Goal: Contribute content: Add original content to the website for others to see

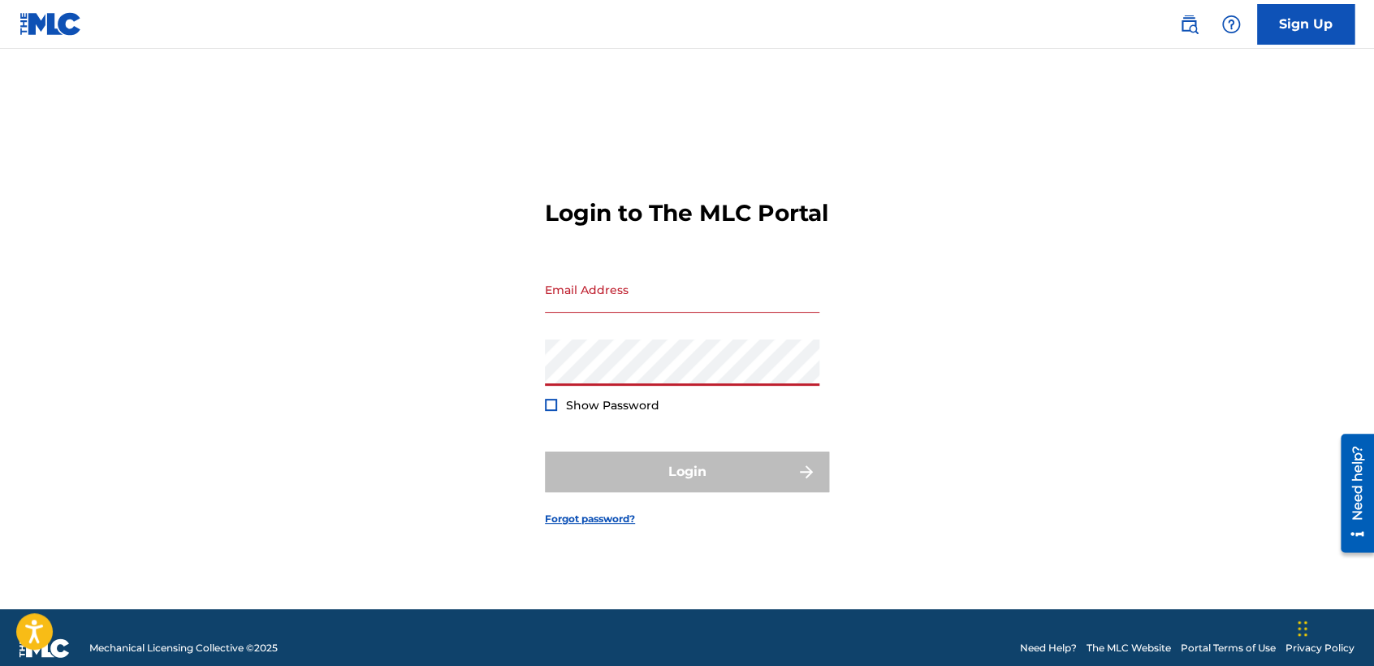
click at [577, 313] on input "Email Address" at bounding box center [682, 289] width 274 height 46
click at [416, 394] on div "Login to The MLC Portal Email Address Password Show Password Login Forgot passw…" at bounding box center [687, 349] width 1137 height 520
click at [412, 371] on div "Login to The MLC Portal Email Address Password Show Password Login Forgot passw…" at bounding box center [687, 349] width 1137 height 520
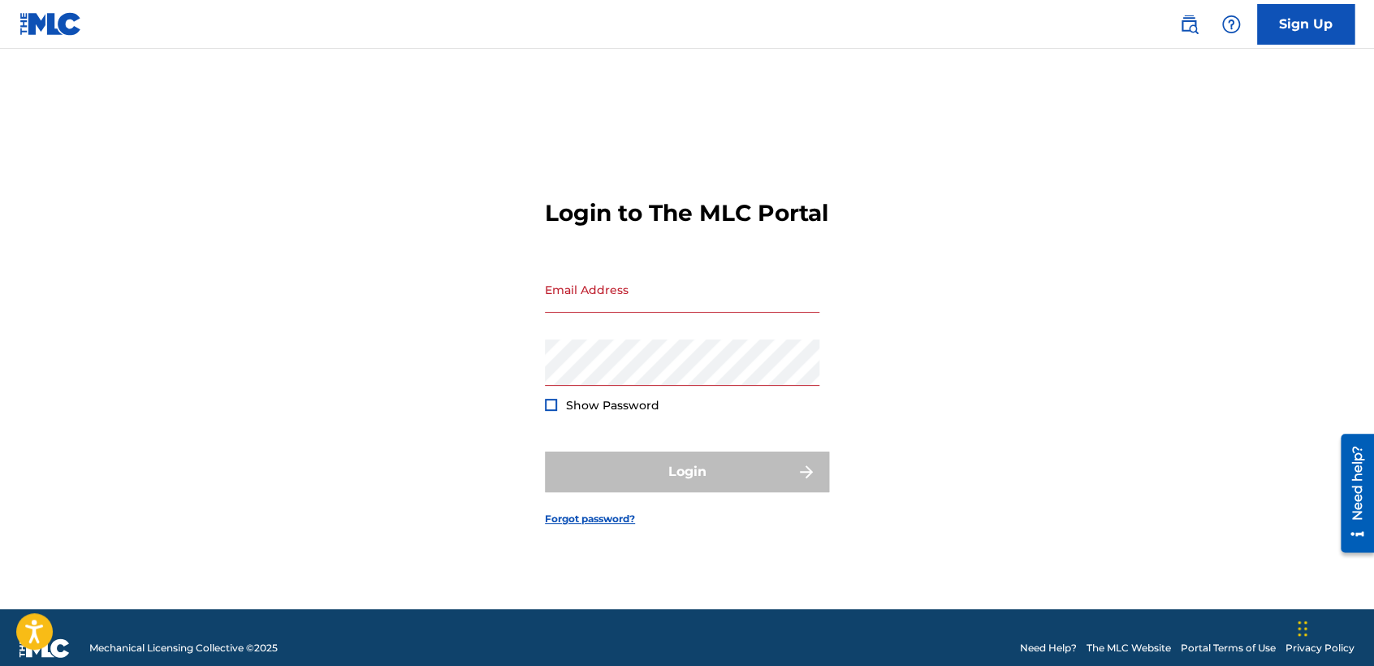
click at [408, 373] on div "Login to The MLC Portal Email Address Password Show Password Login Forgot passw…" at bounding box center [687, 349] width 1137 height 520
click at [656, 313] on input "Email Address" at bounding box center [682, 289] width 274 height 46
type input "contactojb10@gmail.com"
click at [747, 405] on div "Password Show Password" at bounding box center [682, 375] width 274 height 73
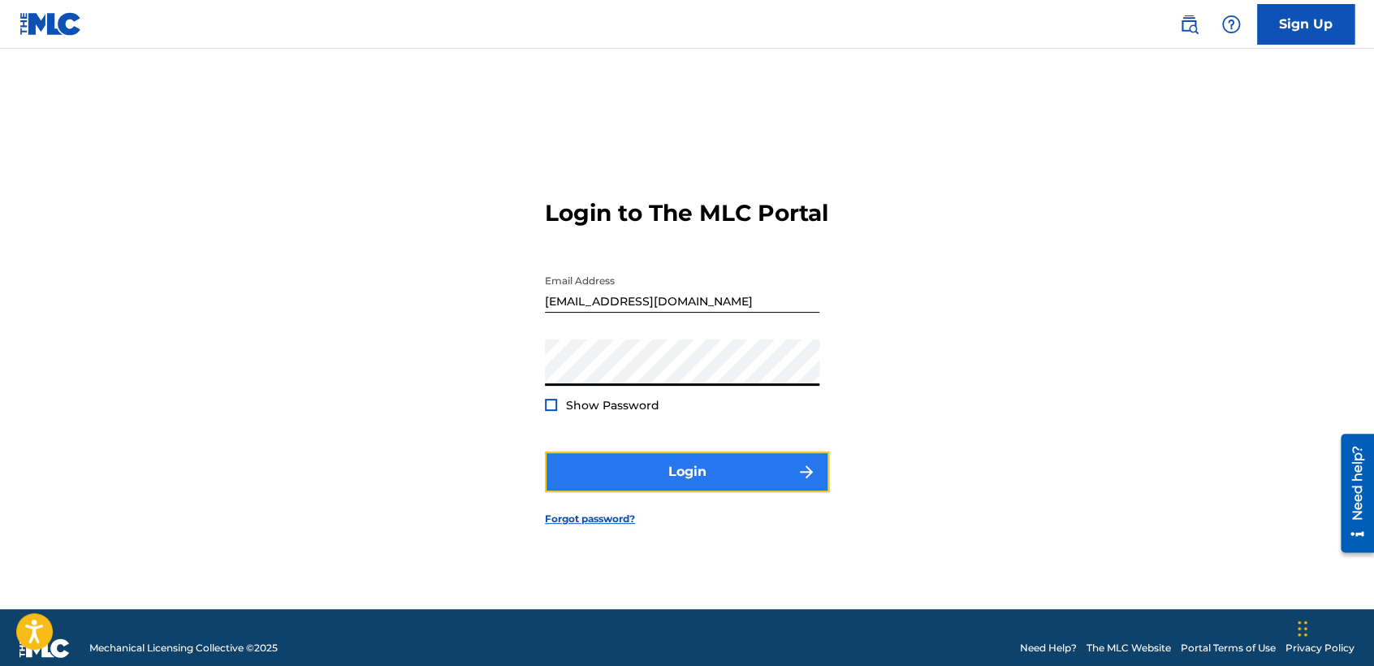
click at [748, 492] on button "Login" at bounding box center [687, 471] width 284 height 41
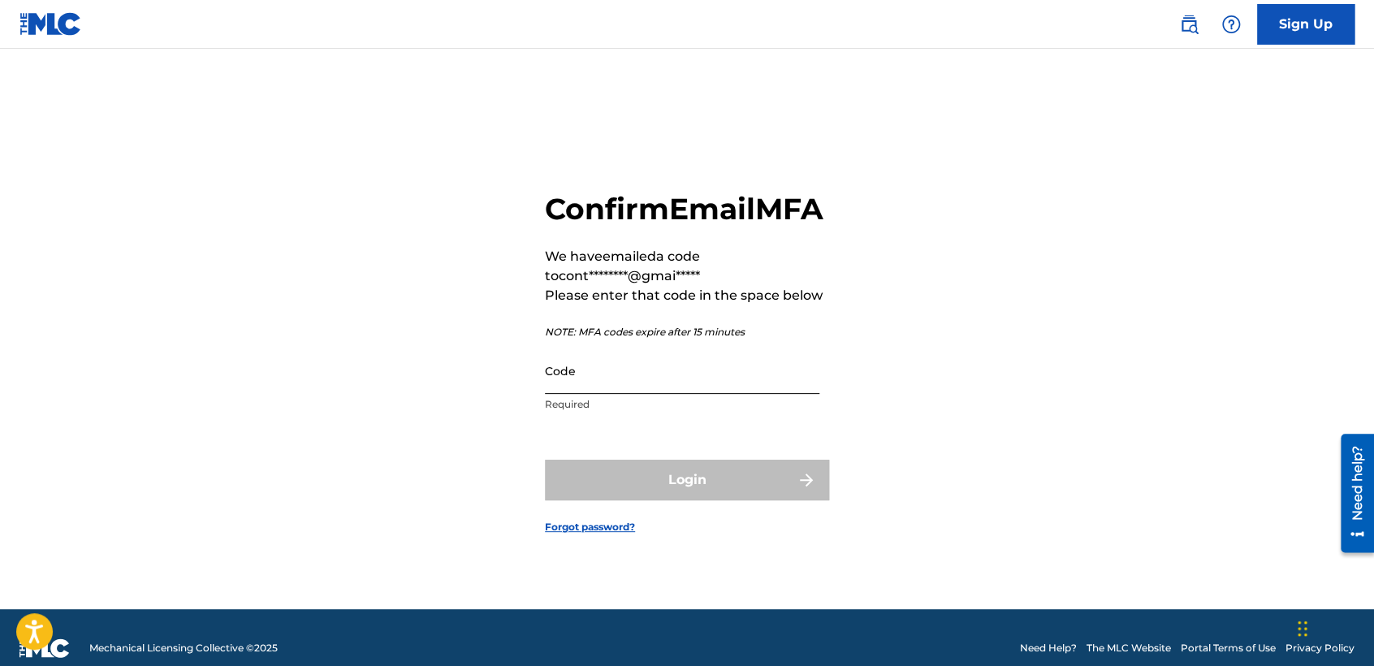
click at [742, 390] on input "Code" at bounding box center [682, 371] width 274 height 46
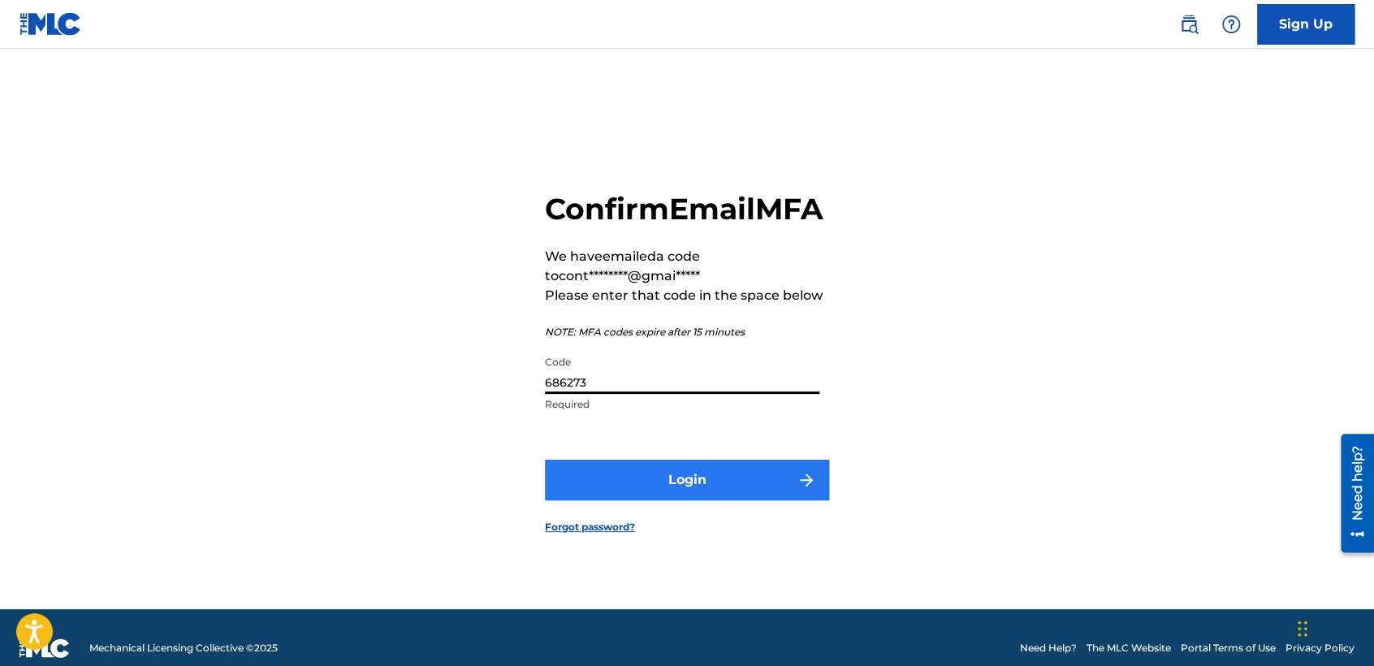
type input "686273"
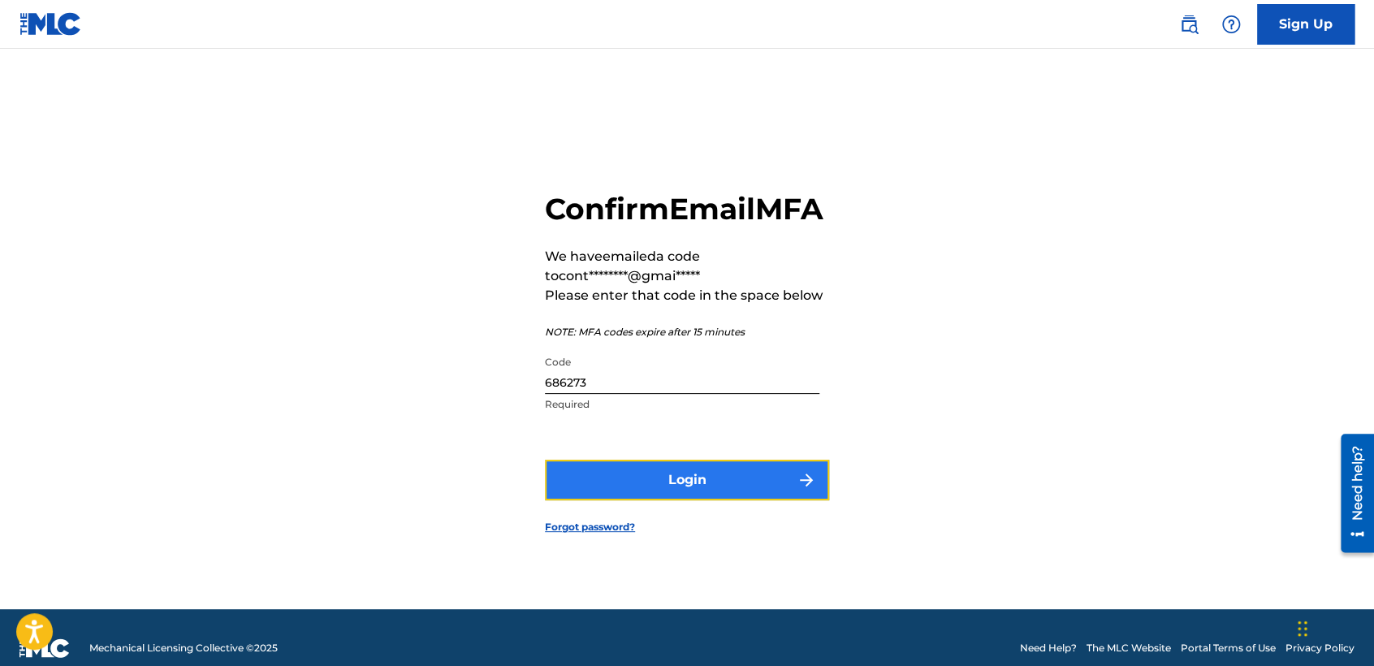
click at [629, 489] on button "Login" at bounding box center [687, 480] width 284 height 41
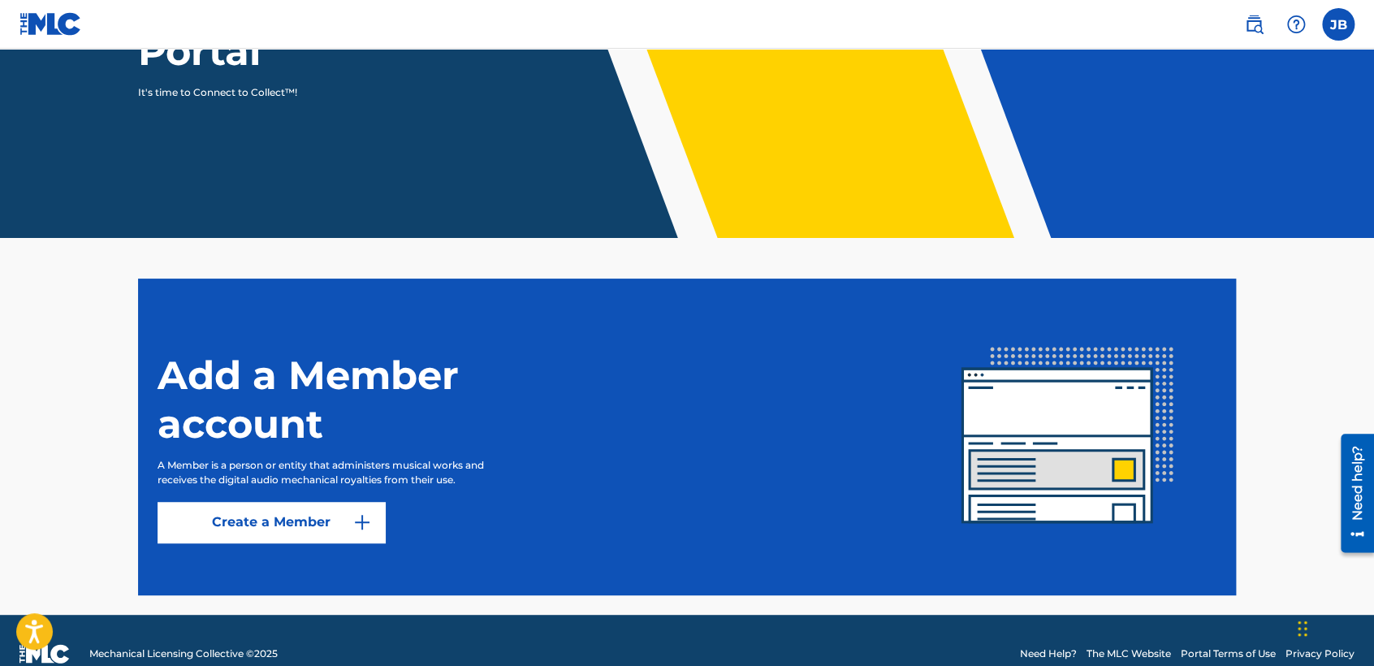
scroll to position [264, 0]
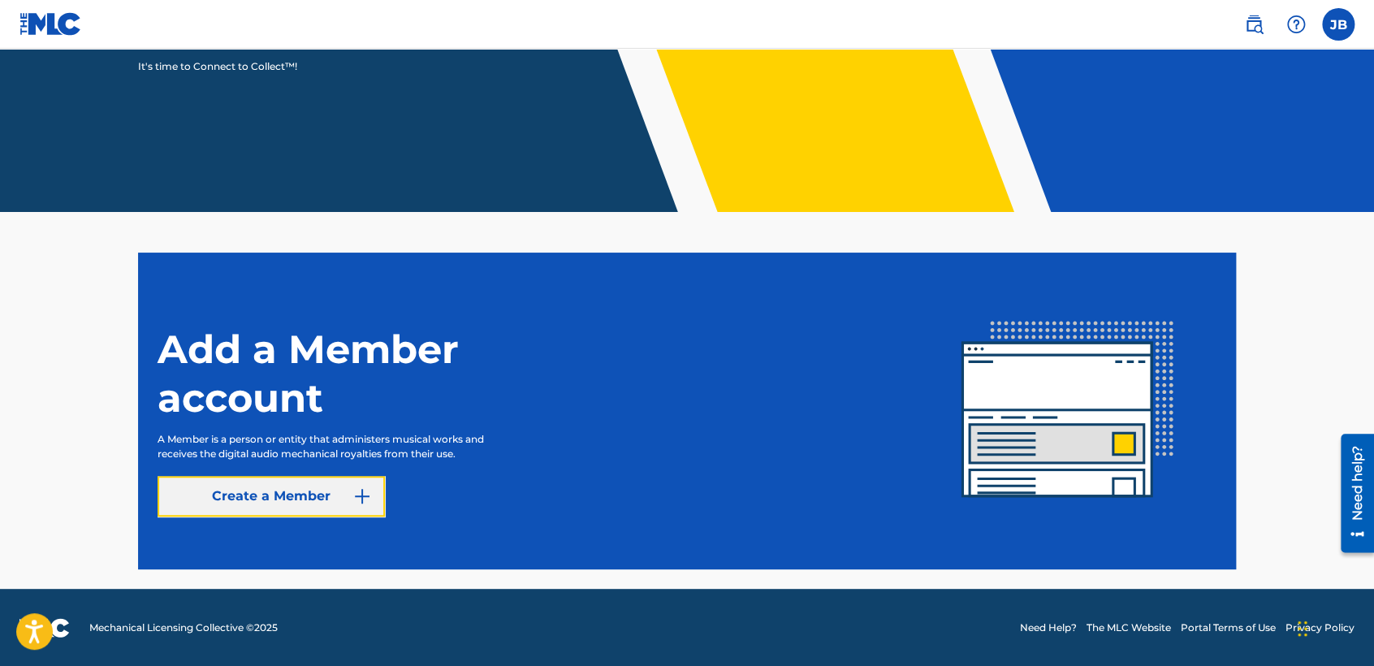
click at [330, 496] on link "Create a Member" at bounding box center [271, 496] width 227 height 41
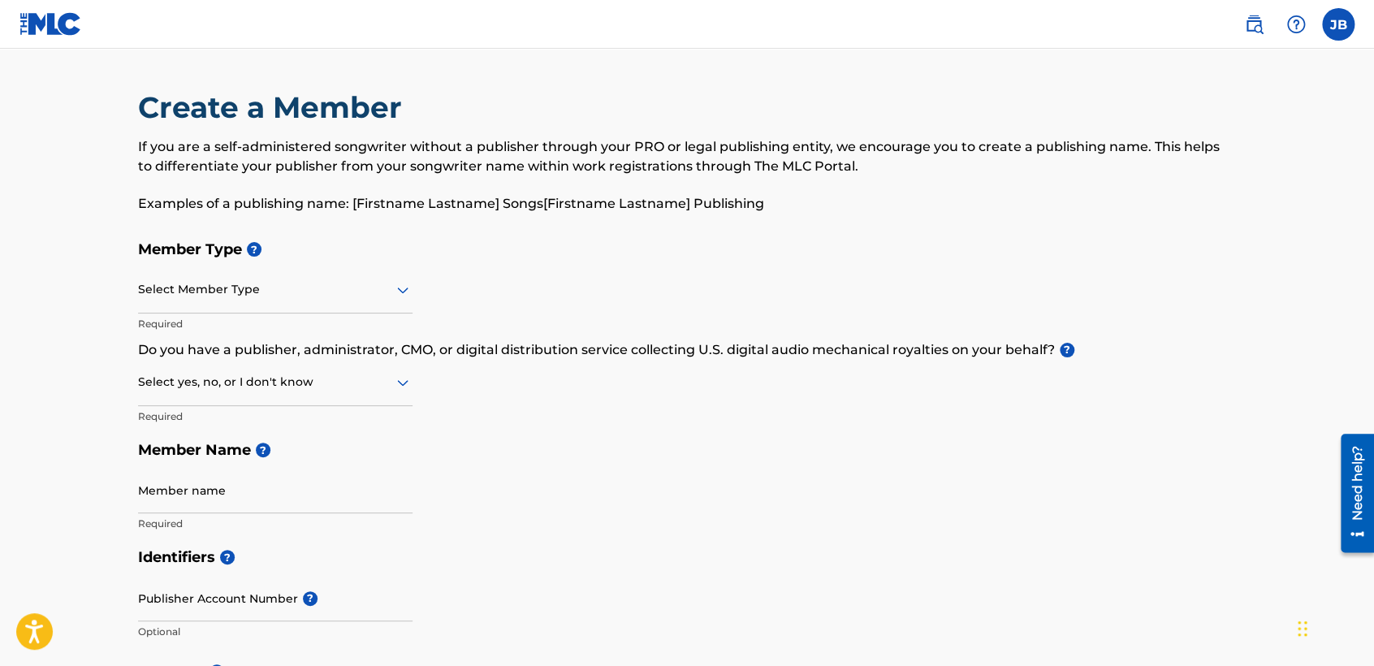
click at [1352, 36] on div "JB JB Josue Balderrama Carreño contactojb10@gmail.com Notification Preferences …" at bounding box center [1291, 24] width 127 height 32
click at [1346, 34] on label at bounding box center [1338, 24] width 32 height 32
click at [1338, 24] on input "JB Josue Balderrama Carreño contactojb10@gmail.com Notification Preferences Pro…" at bounding box center [1338, 24] width 0 height 0
click at [1170, 196] on link "Profile" at bounding box center [1178, 202] width 32 height 15
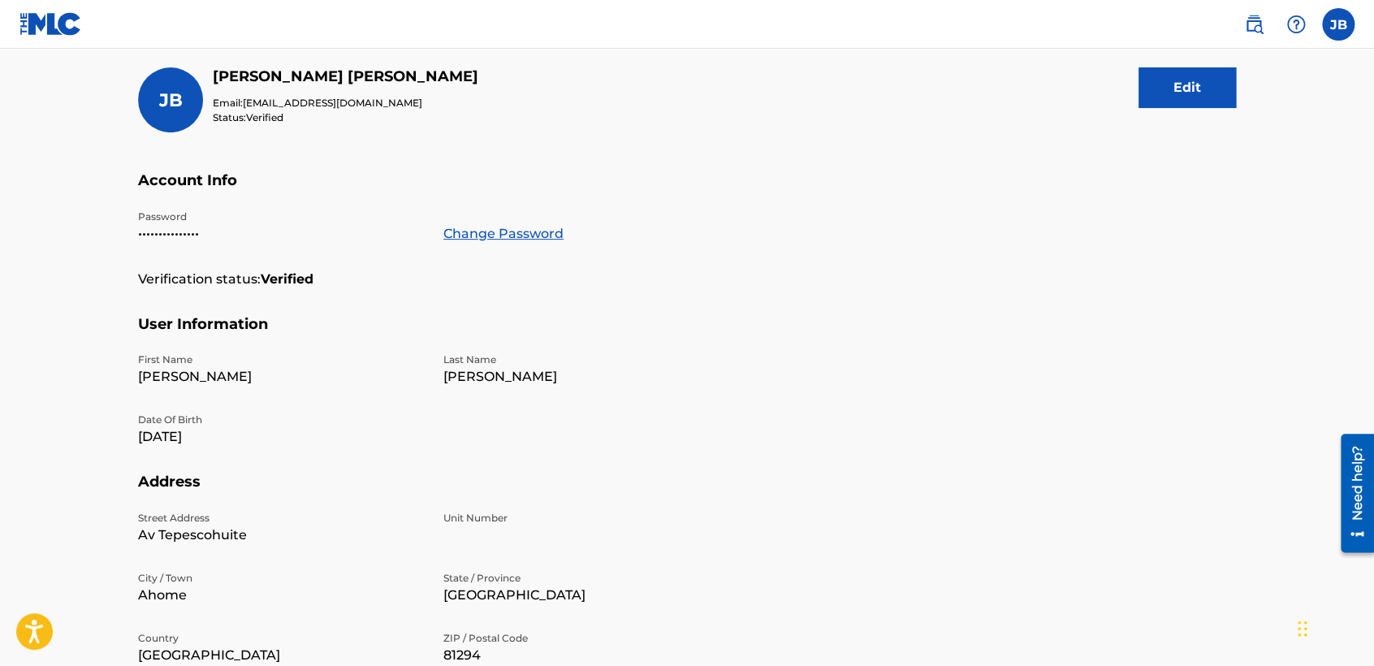
scroll to position [90, 0]
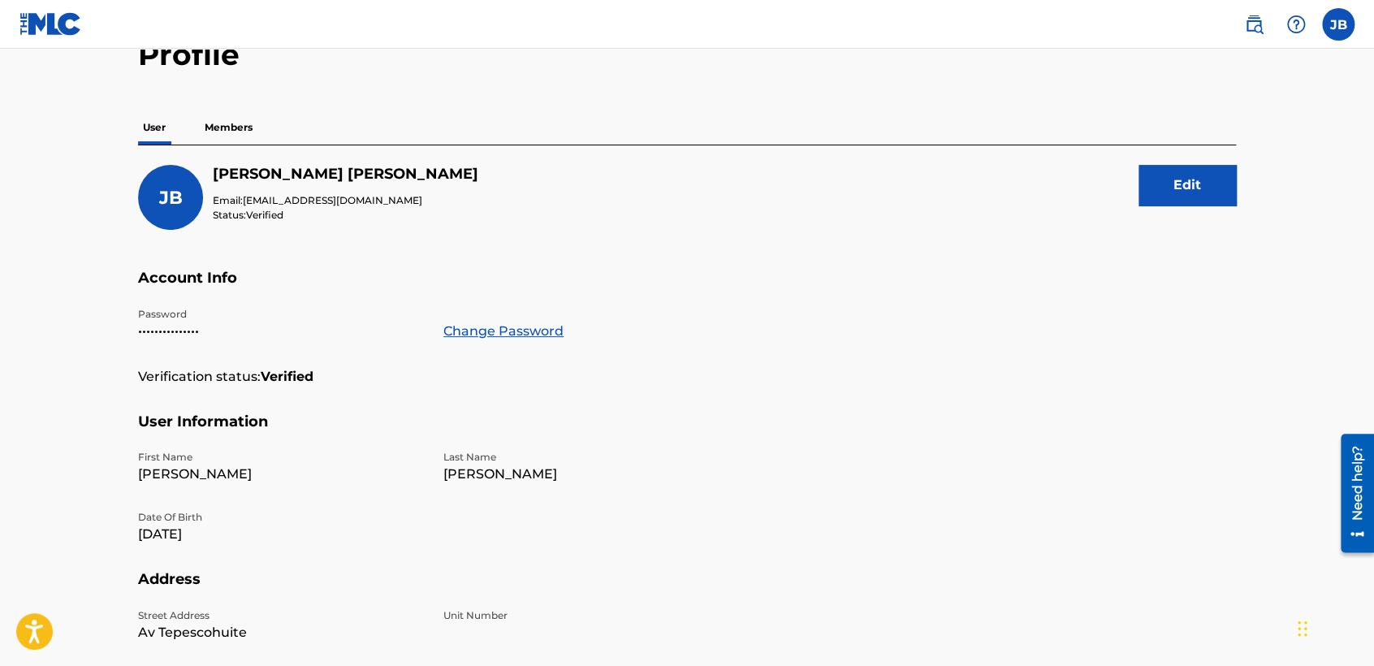
click at [521, 113] on div "User Members" at bounding box center [687, 127] width 1098 height 34
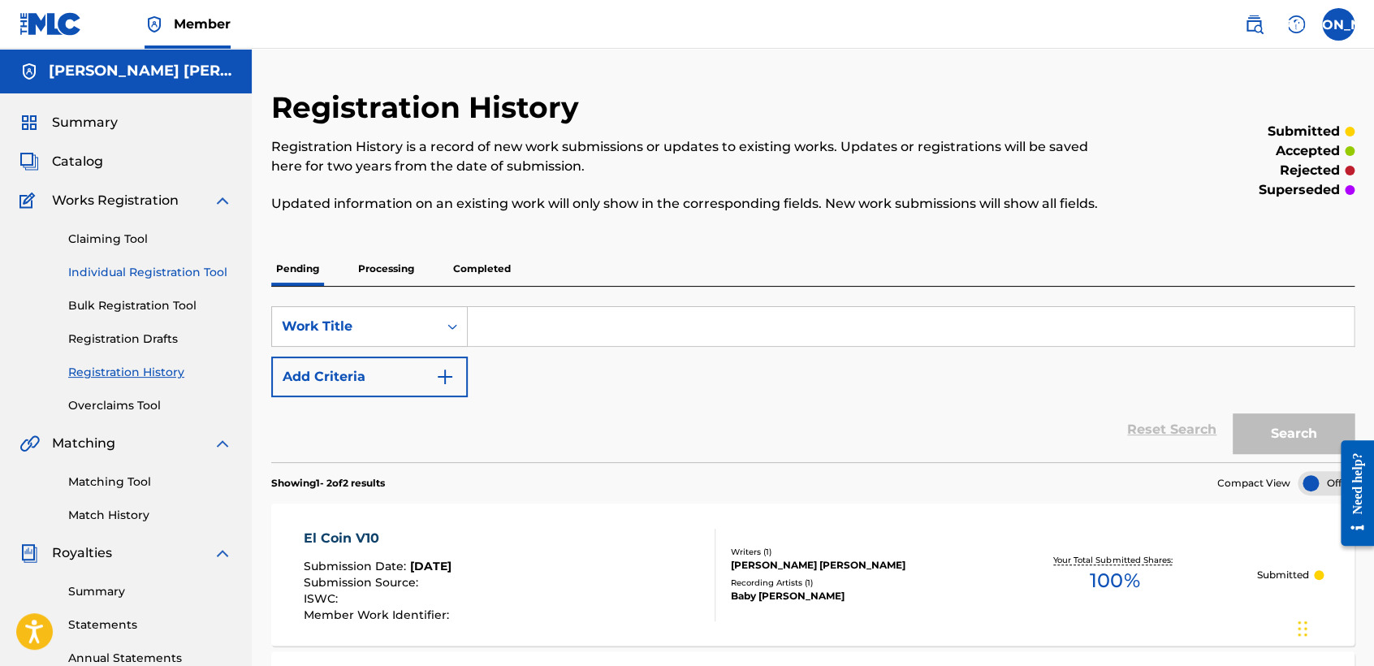
click at [203, 276] on link "Individual Registration Tool" at bounding box center [150, 272] width 164 height 17
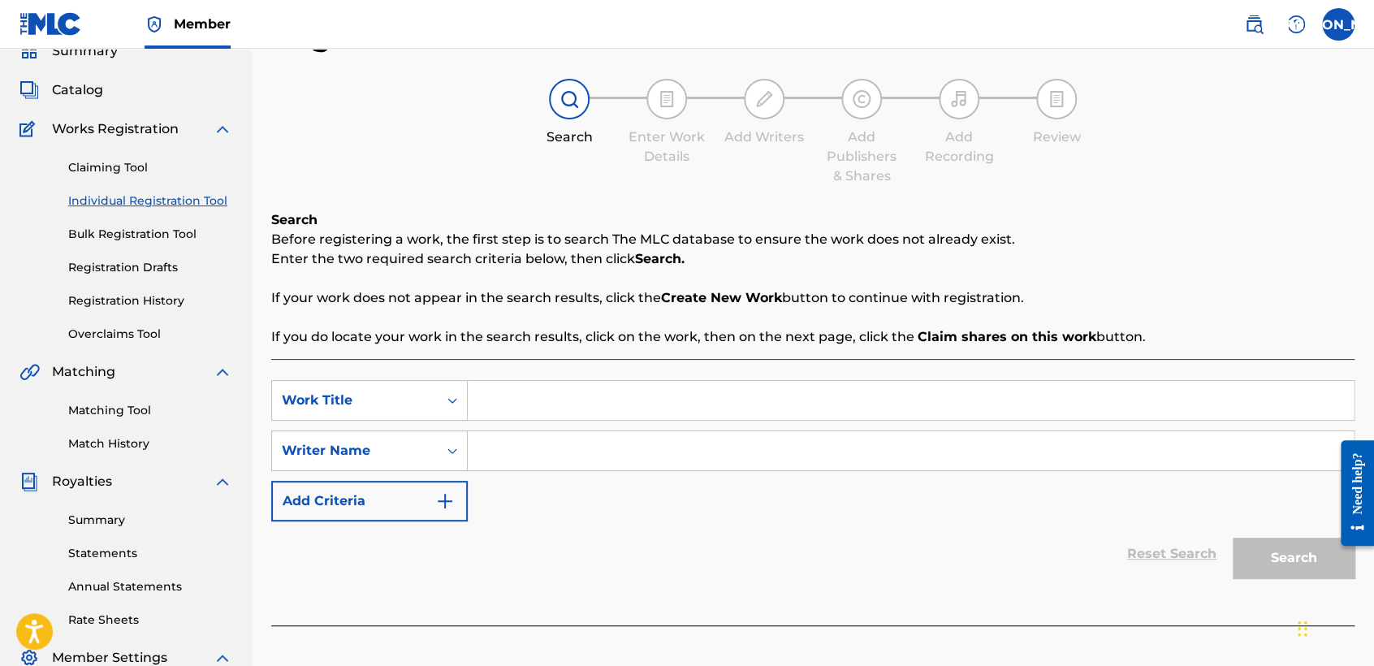
scroll to position [180, 0]
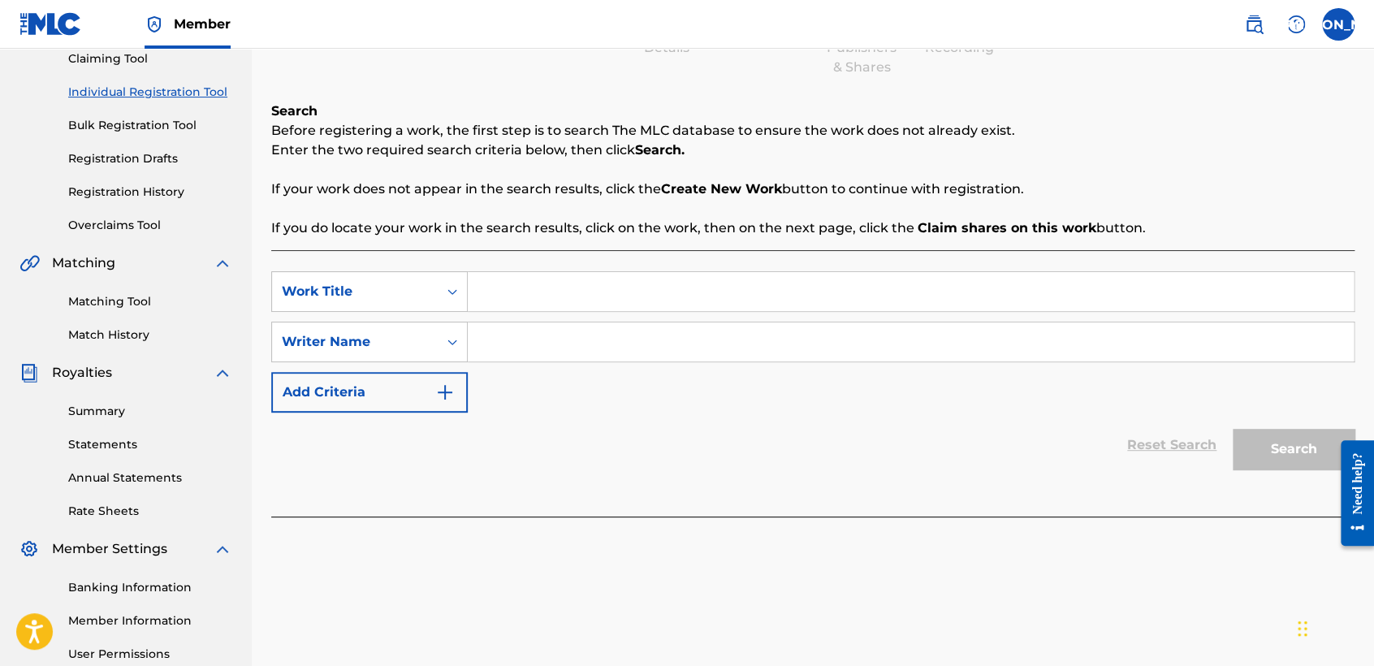
click at [569, 290] on input "Search Form" at bounding box center [911, 291] width 886 height 39
type input "Por la baja navegamos"
click at [573, 330] on input "Search Form" at bounding box center [911, 341] width 886 height 39
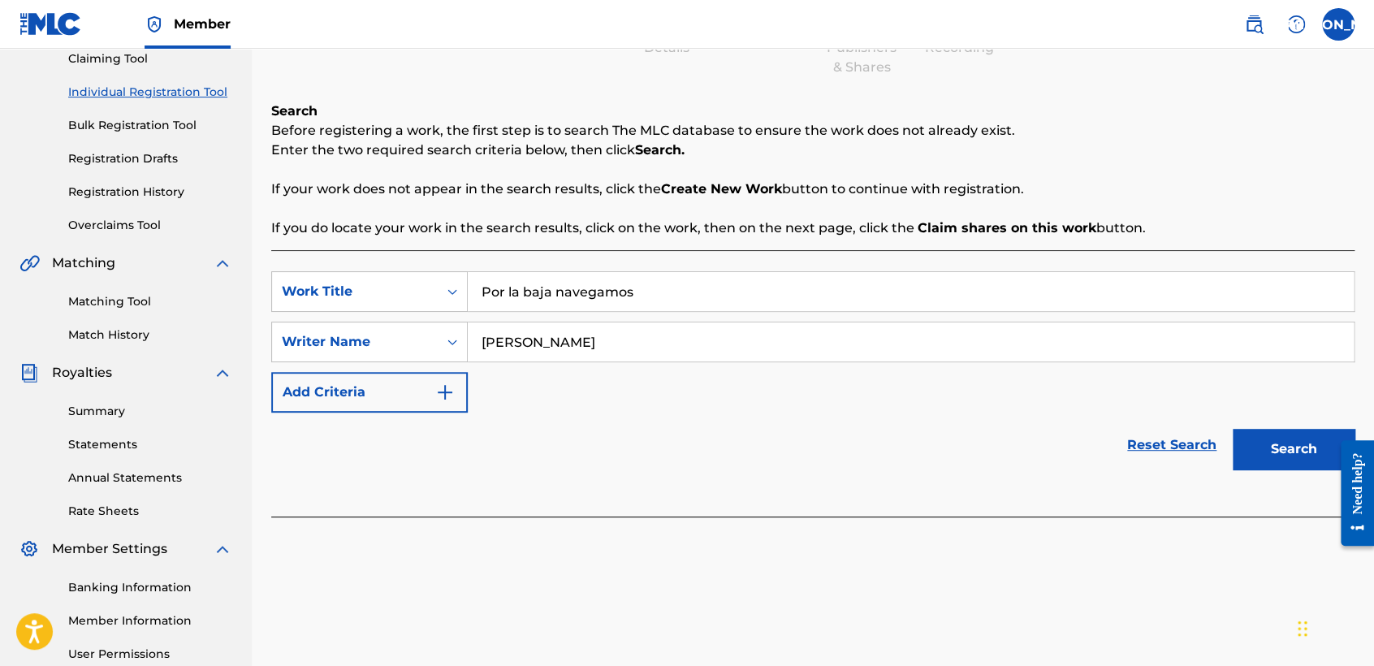
type input "[PERSON_NAME]"
click at [1233, 429] on button "Search" at bounding box center [1294, 449] width 122 height 41
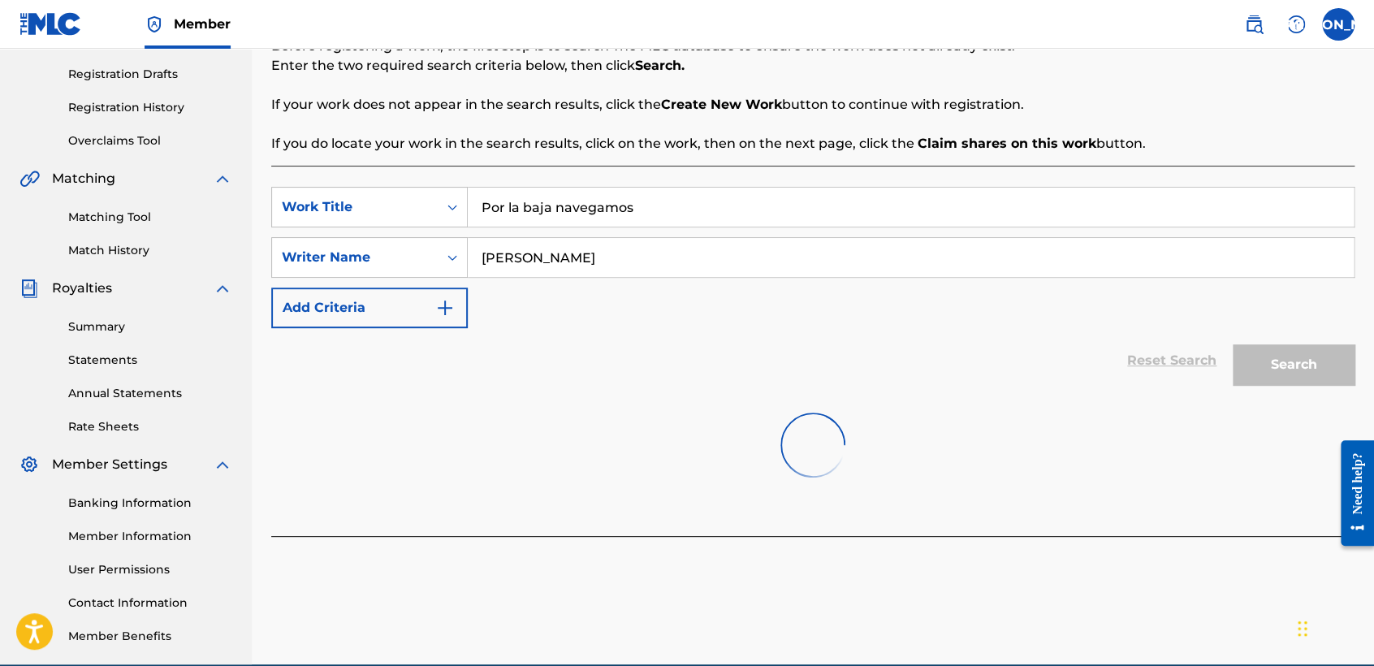
scroll to position [340, 0]
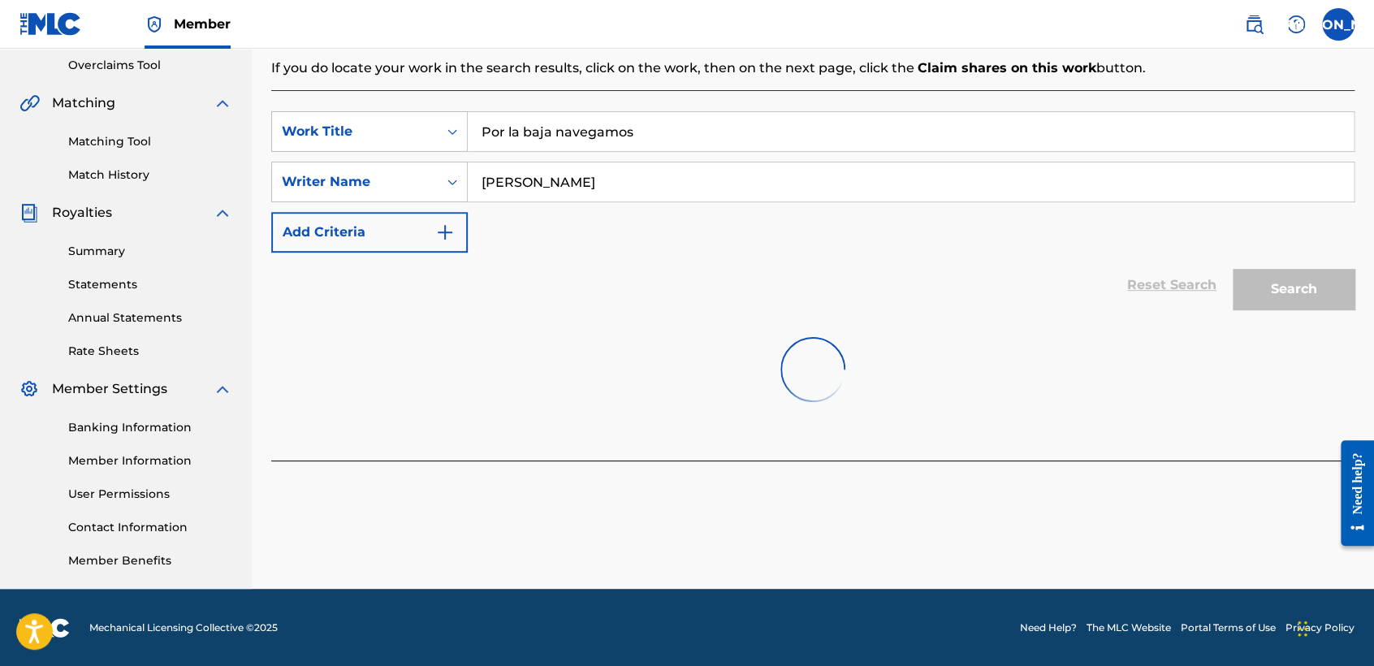
click at [710, 179] on input "[PERSON_NAME]" at bounding box center [911, 181] width 886 height 39
click at [700, 126] on input "Por la baja navegamos" at bounding box center [911, 131] width 886 height 39
click at [758, 186] on input "[PERSON_NAME]" at bounding box center [911, 181] width 886 height 39
click at [669, 127] on input "Por la baja navegamos" at bounding box center [911, 131] width 886 height 39
click at [676, 160] on div "SearchWithCriteria9602a482-2024-407f-9184-b0ee4d058162 Work Title Por la baja n…" at bounding box center [812, 181] width 1083 height 141
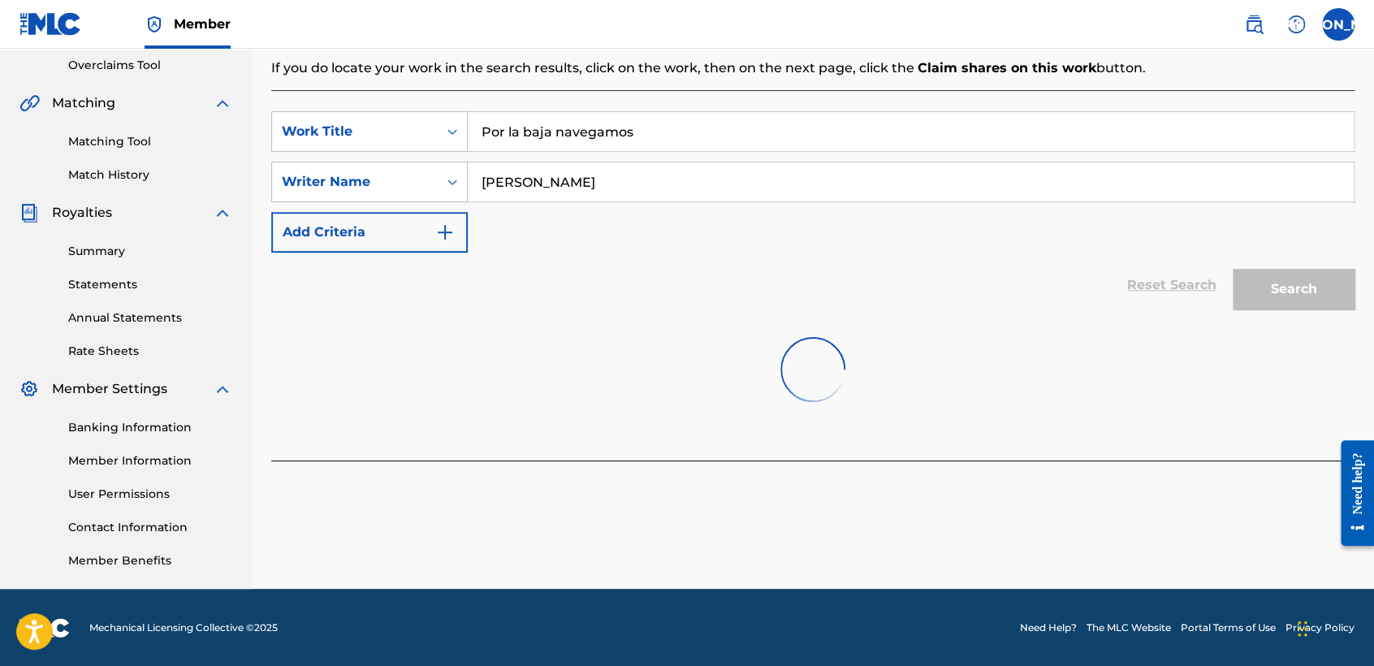
drag, startPoint x: 676, startPoint y: 167, endPoint x: 676, endPoint y: 180, distance: 13.0
click at [676, 180] on input "[PERSON_NAME]" at bounding box center [911, 181] width 886 height 39
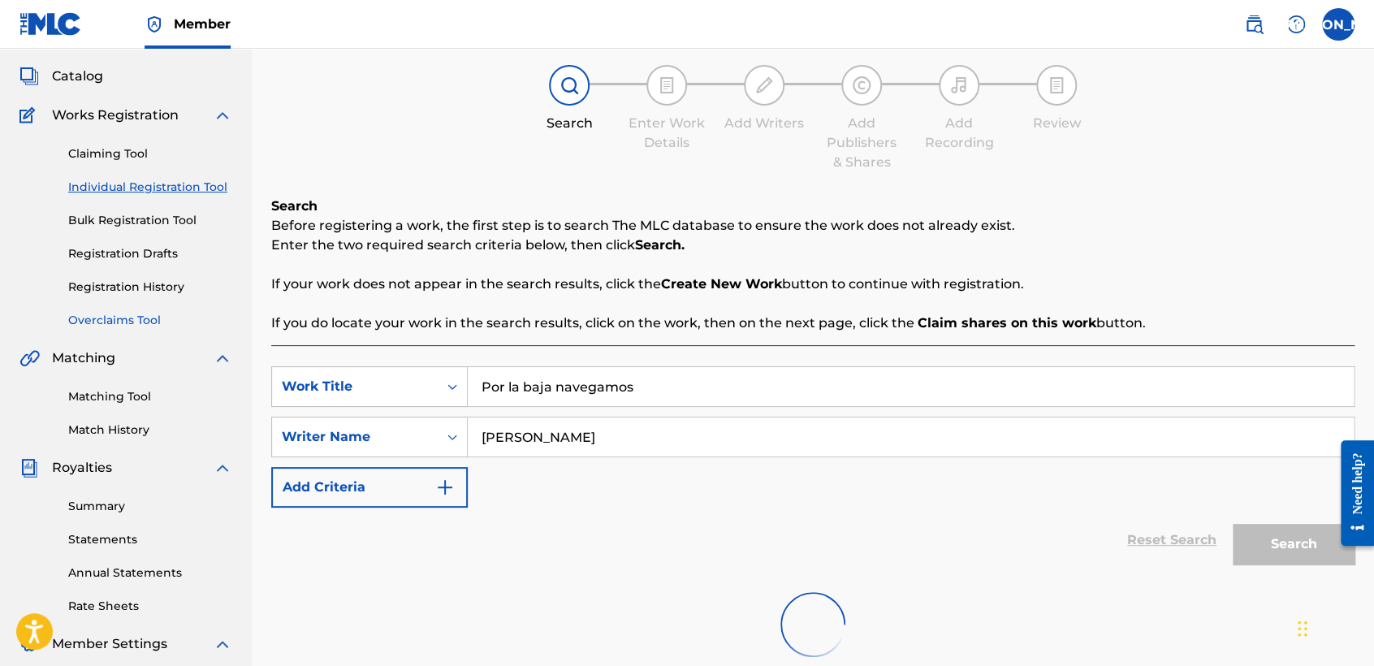
scroll to position [70, 0]
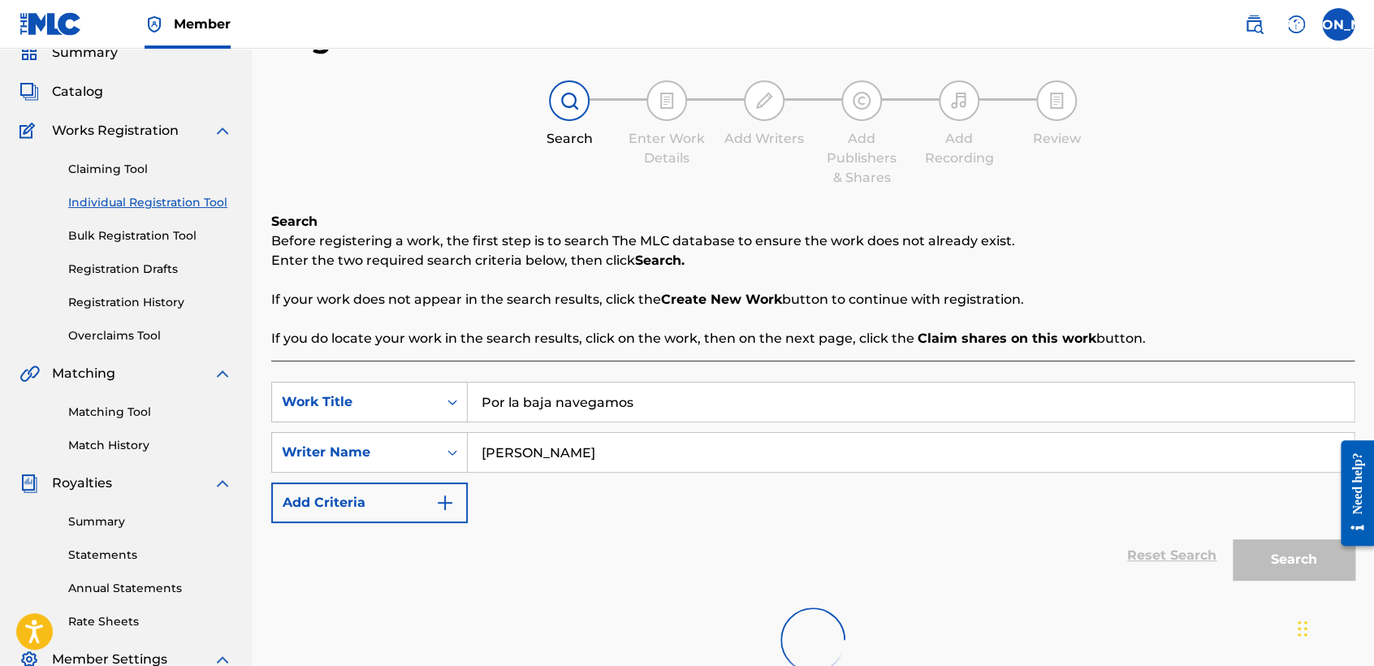
click at [158, 205] on link "Individual Registration Tool" at bounding box center [150, 202] width 164 height 17
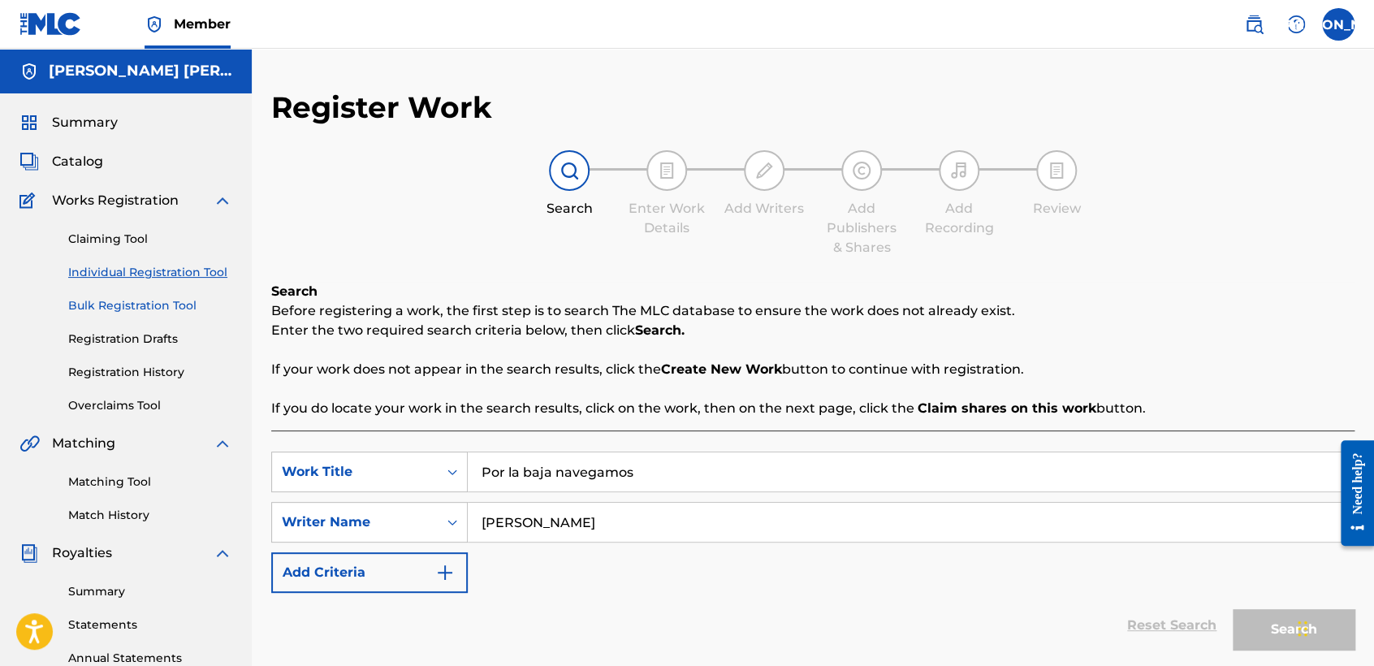
click at [173, 302] on link "Bulk Registration Tool" at bounding box center [150, 305] width 164 height 17
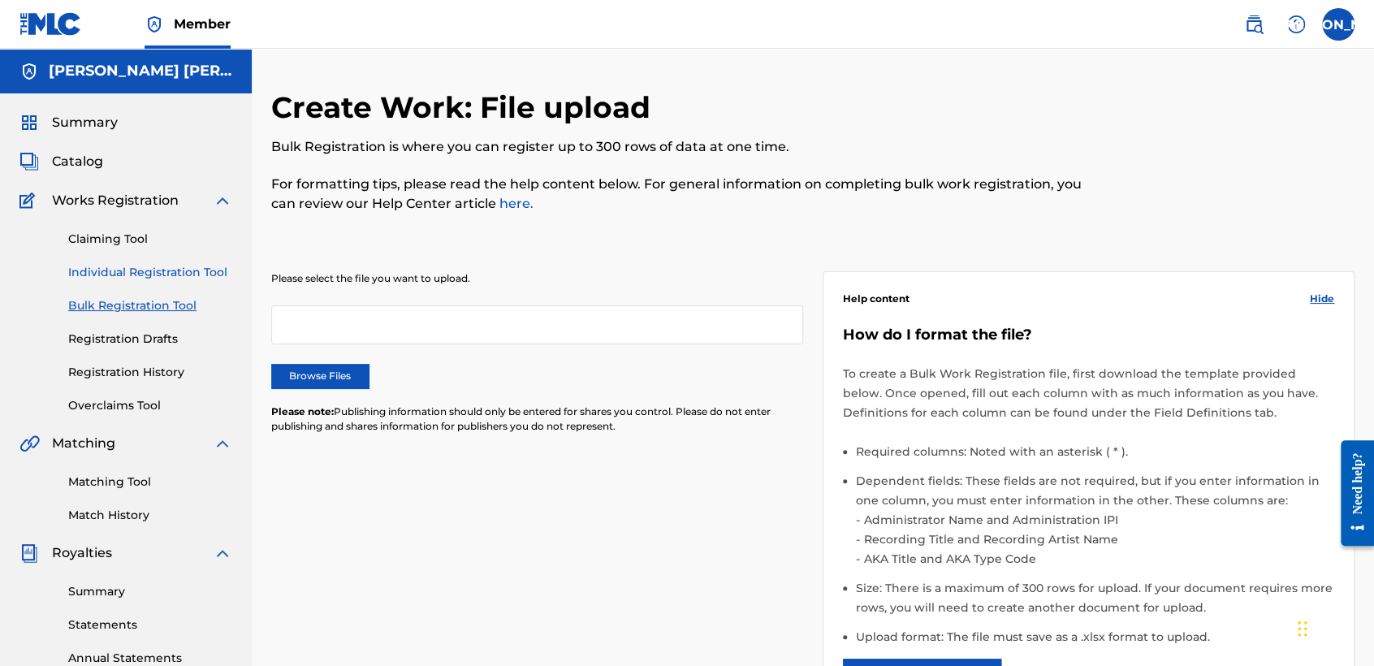
click at [182, 267] on link "Individual Registration Tool" at bounding box center [150, 272] width 164 height 17
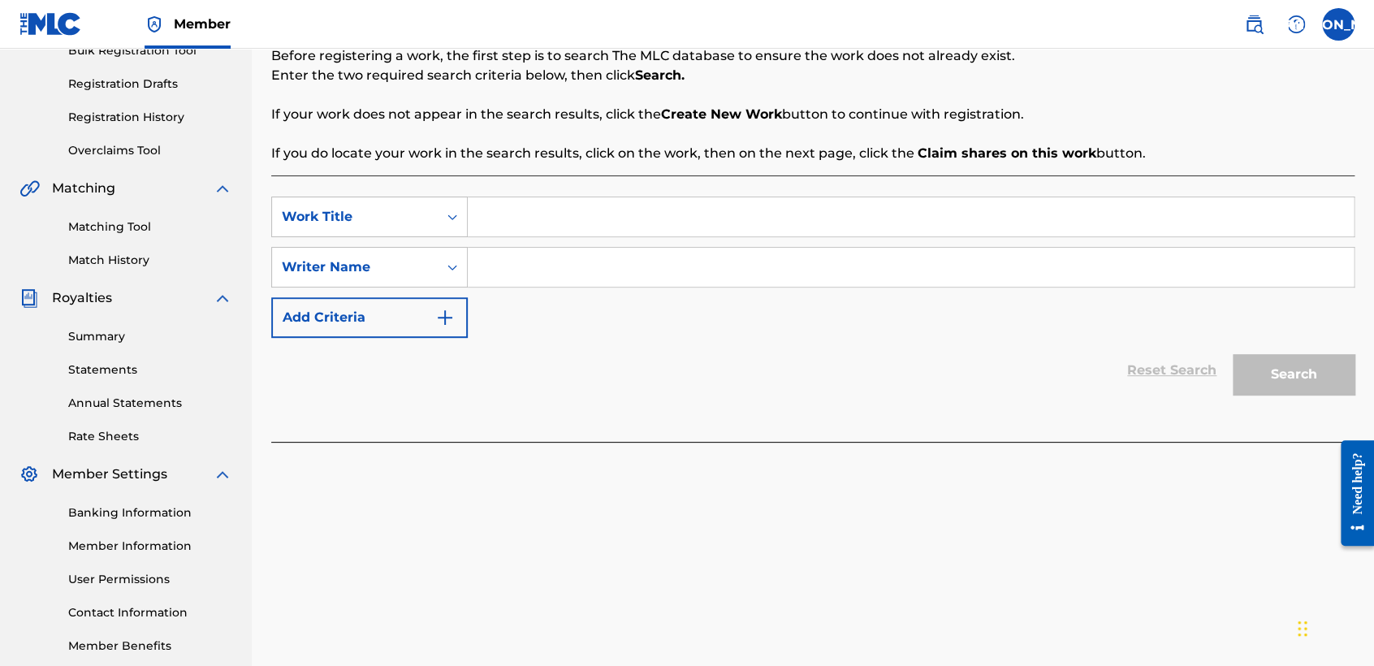
scroll to position [270, 0]
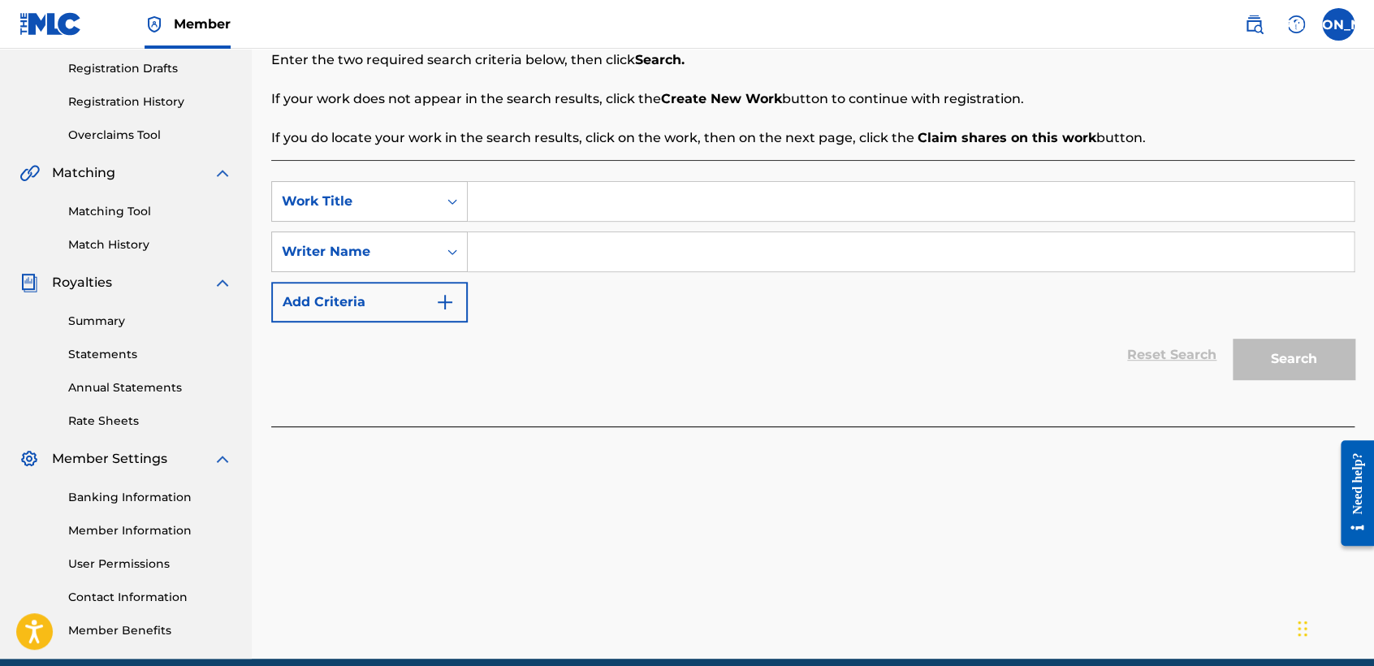
click at [558, 221] on div "Search Form" at bounding box center [911, 201] width 887 height 41
click at [558, 218] on input "Search Form" at bounding box center [911, 201] width 886 height 39
paste input "QZS7J2565993"
type input "Q"
type input "Por la baja Navegamos"
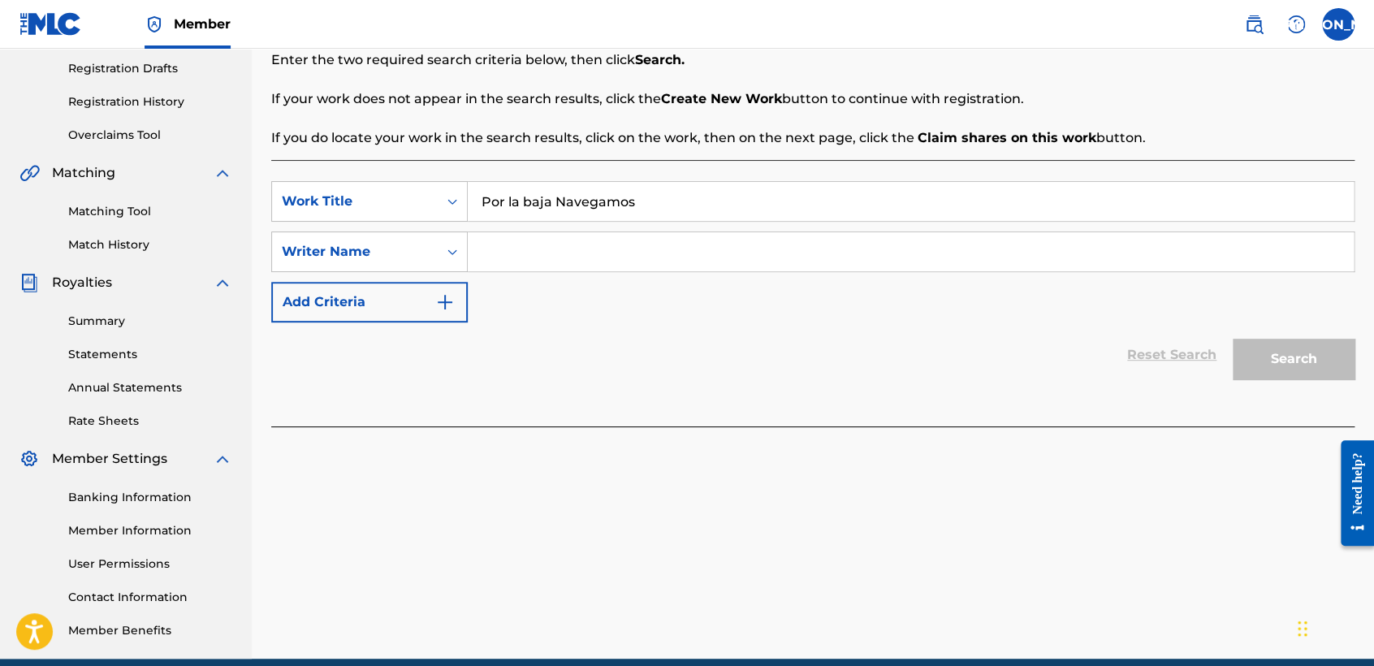
click at [588, 241] on div "Search Form" at bounding box center [911, 251] width 887 height 41
click at [588, 241] on input "Search Form" at bounding box center [911, 251] width 886 height 39
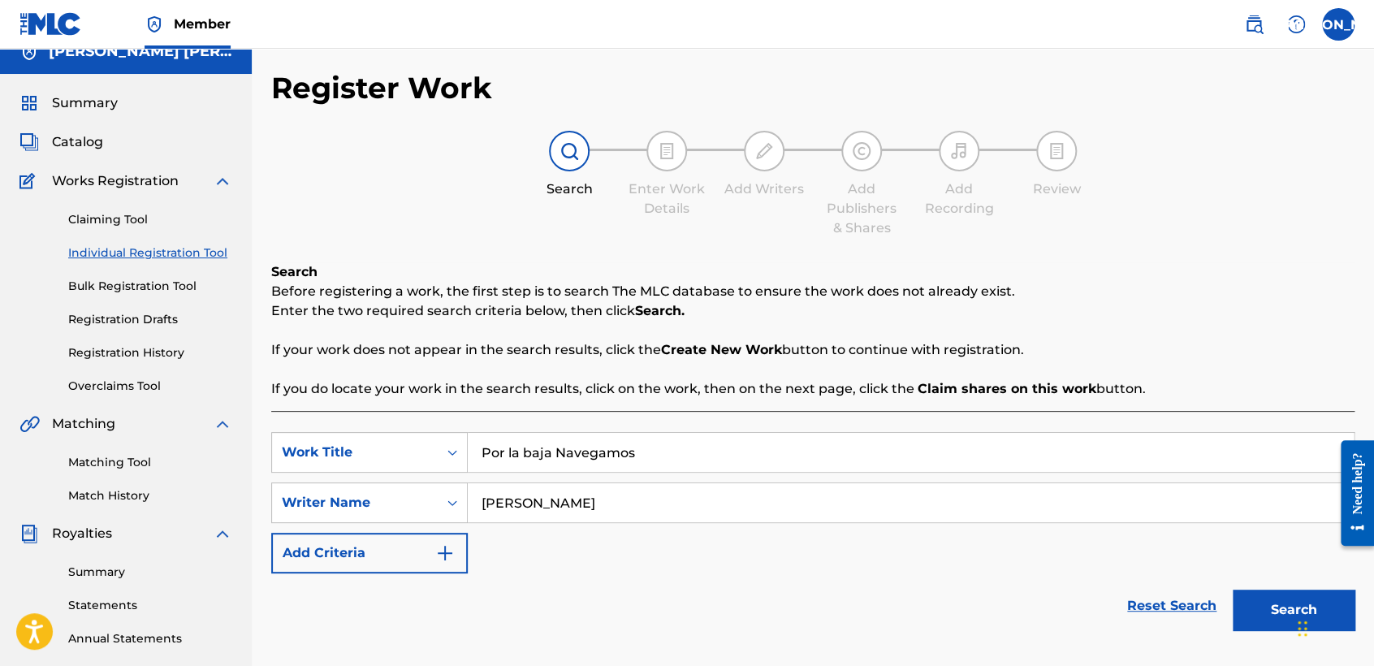
scroll to position [0, 0]
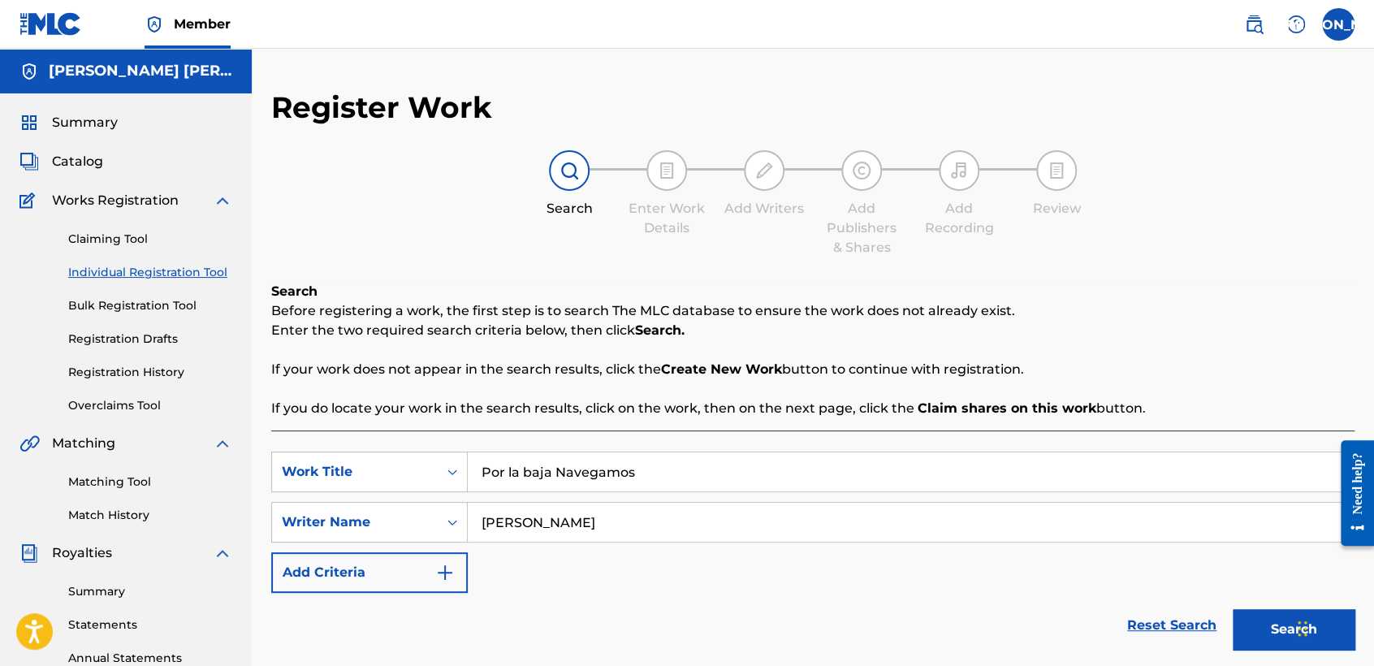
type input "[PERSON_NAME]"
